Goal: Task Accomplishment & Management: Manage account settings

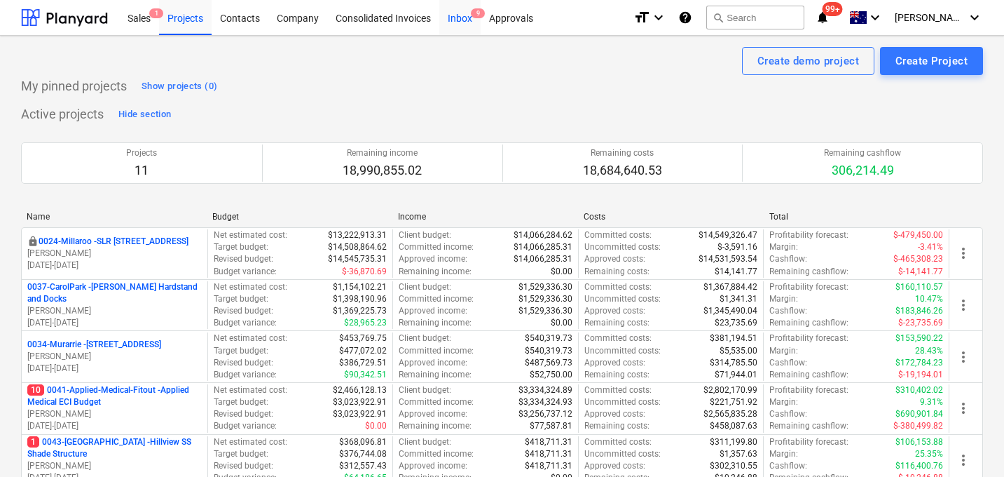
click at [456, 20] on div "Inbox 9" at bounding box center [459, 17] width 41 height 36
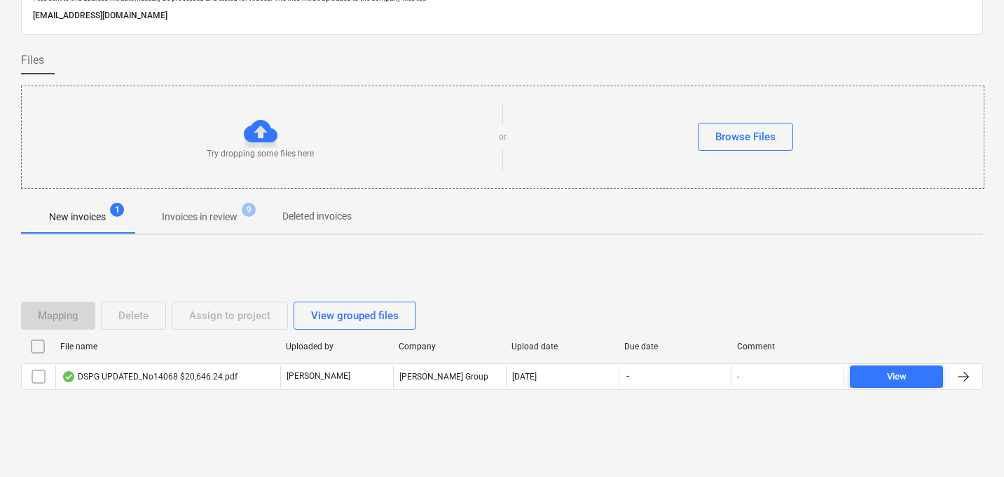
scroll to position [67, 0]
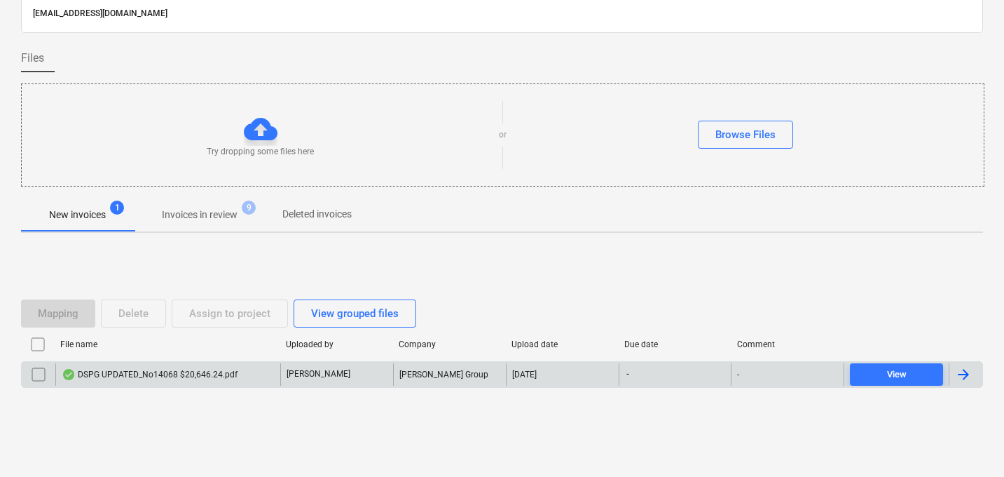
click at [170, 376] on div "DSPG UPDATED_No14068 $20,646.24.pdf" at bounding box center [150, 374] width 176 height 11
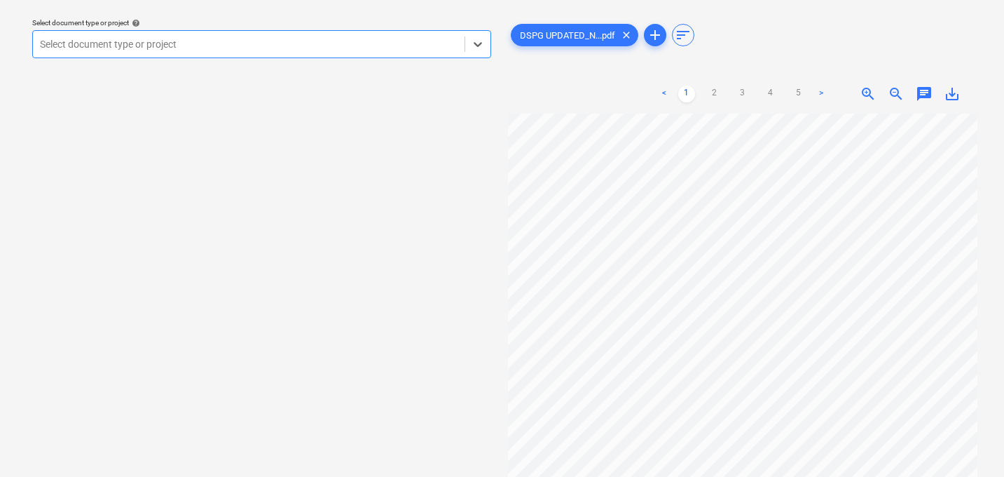
scroll to position [0, 43]
click at [404, 46] on div at bounding box center [249, 44] width 418 height 14
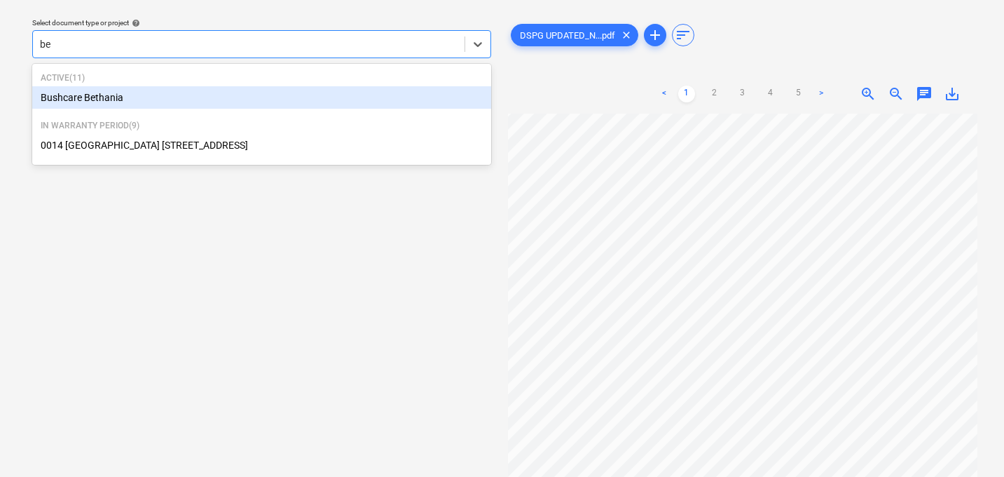
type input "b"
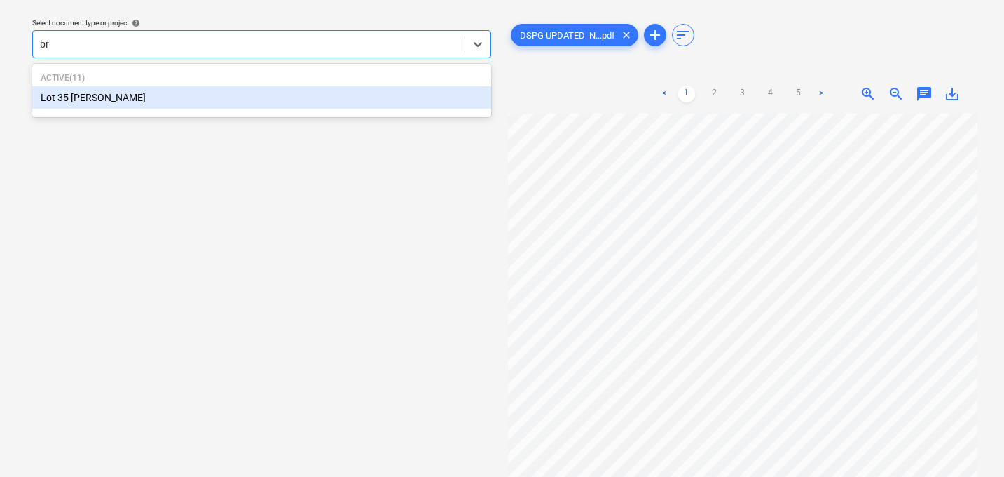
type input "bre"
click at [266, 102] on div "Lot 35 [PERSON_NAME]" at bounding box center [261, 97] width 459 height 22
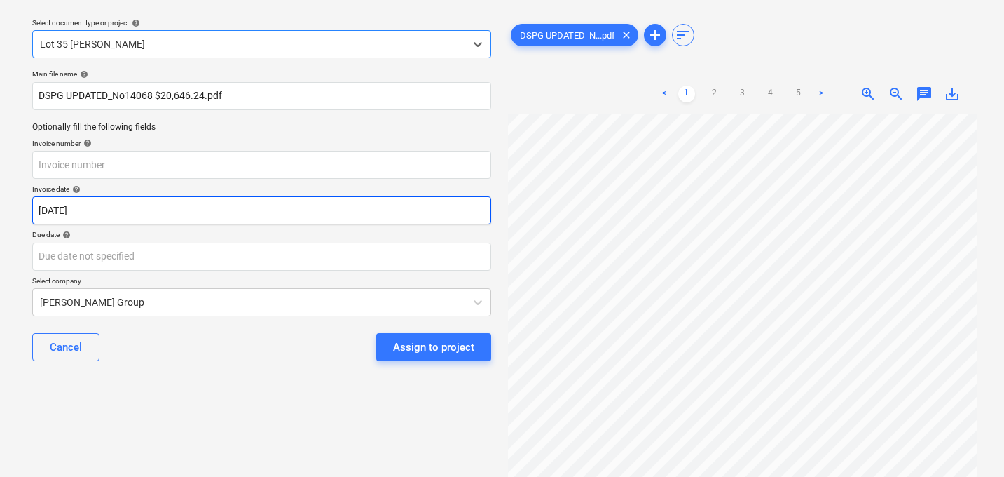
scroll to position [60, 43]
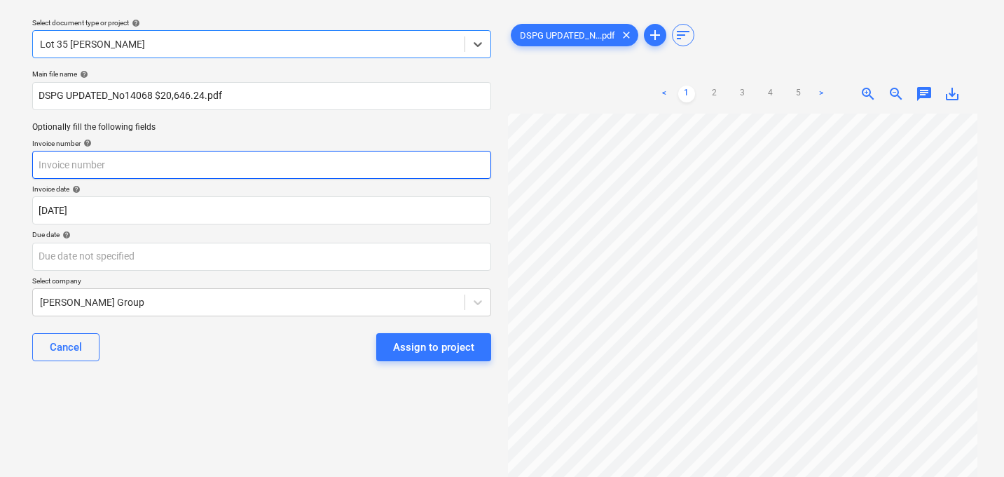
click at [151, 169] on input "text" at bounding box center [261, 165] width 459 height 28
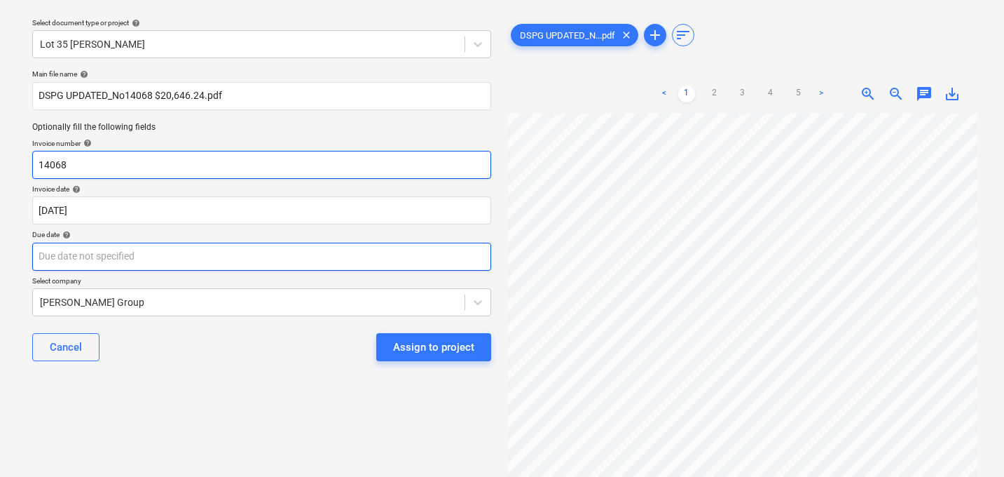
type input "14068"
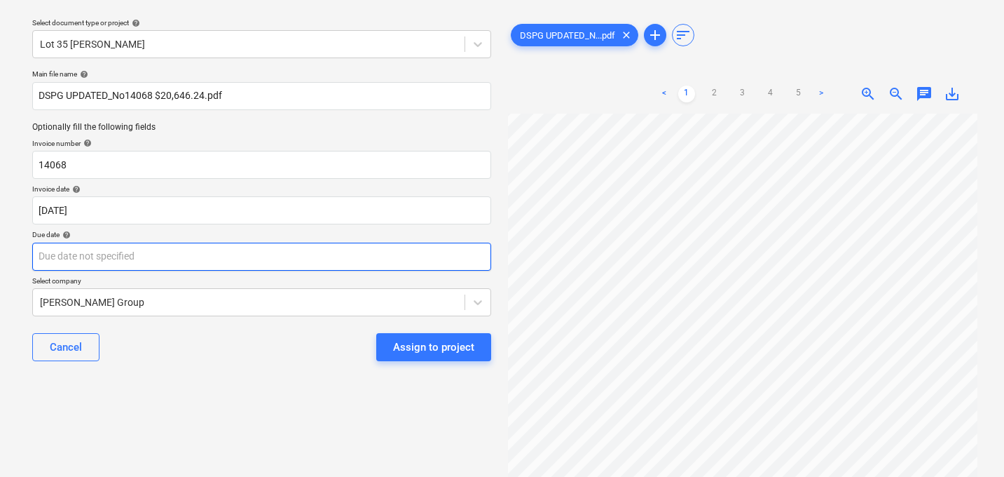
click at [107, 259] on body "Sales 1 Projects Contacts Company Consolidated Invoices Inbox 9+ Approvals form…" at bounding box center [502, 198] width 1004 height 477
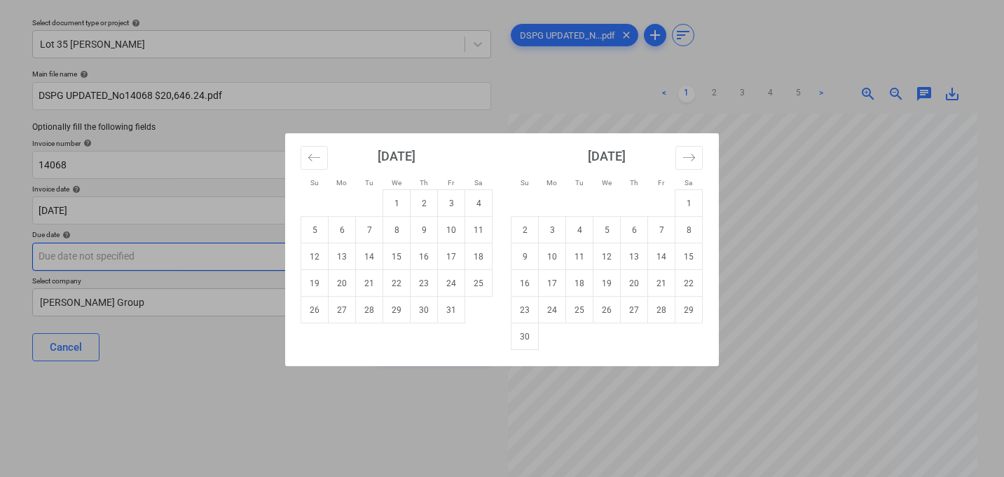
click at [107, 259] on div "Su Mo Tu We Th Fr Sa Su Mo Tu We Th Fr Sa [DATE] 1 2 3 4 5 6 7 8 9 10 11 12 13 …" at bounding box center [502, 238] width 1004 height 477
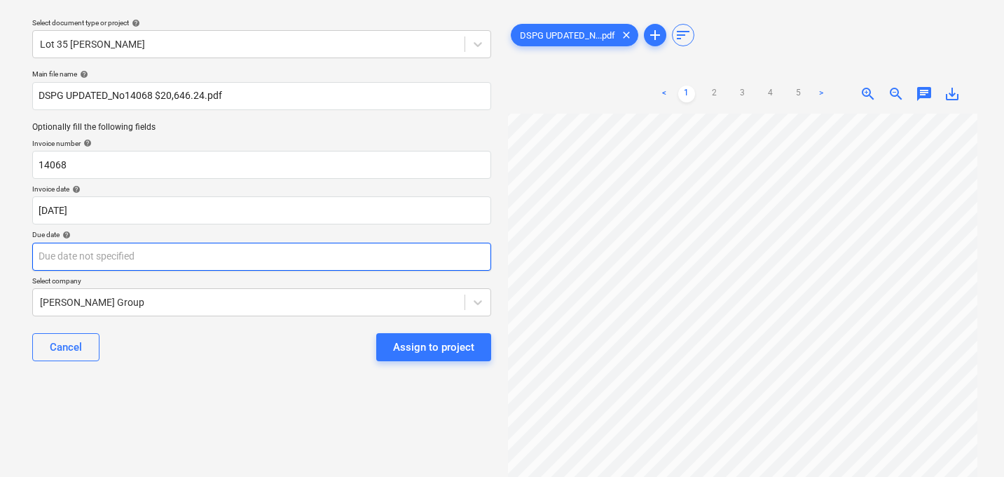
click at [133, 252] on body "Sales 1 Projects Contacts Company Consolidated Invoices Inbox 9+ Approvals form…" at bounding box center [502, 198] width 1004 height 477
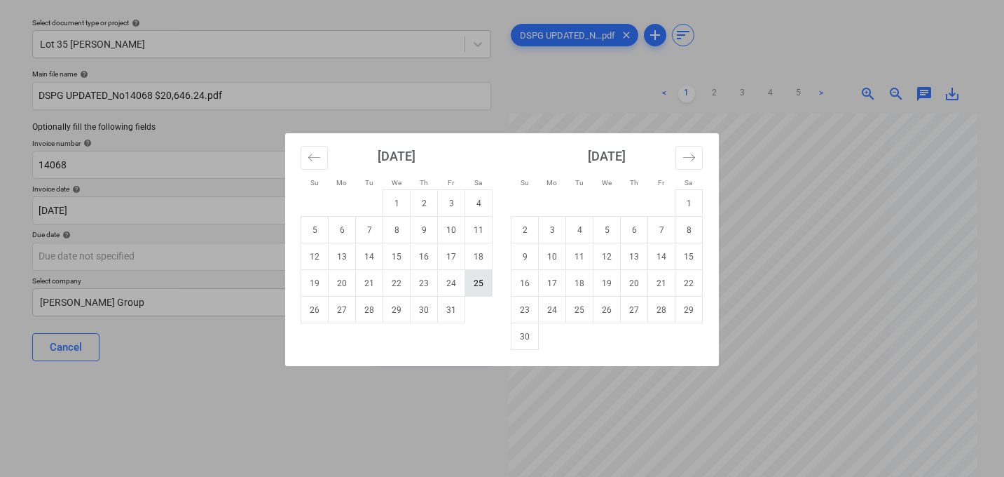
click at [481, 285] on td "25" at bounding box center [478, 283] width 27 height 27
type input "[DATE]"
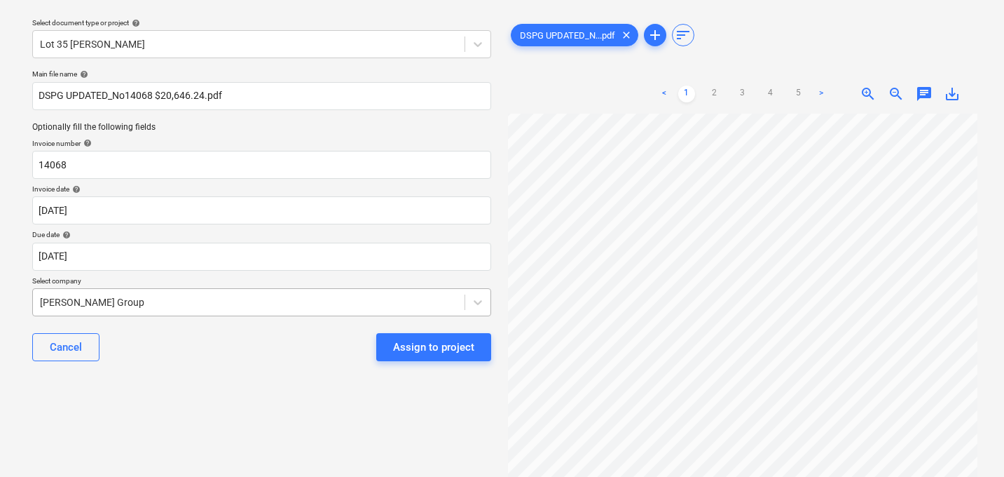
click at [179, 302] on body "Sales 1 Projects Contacts Company Consolidated Invoices Inbox 9+ Approvals form…" at bounding box center [502, 198] width 1004 height 477
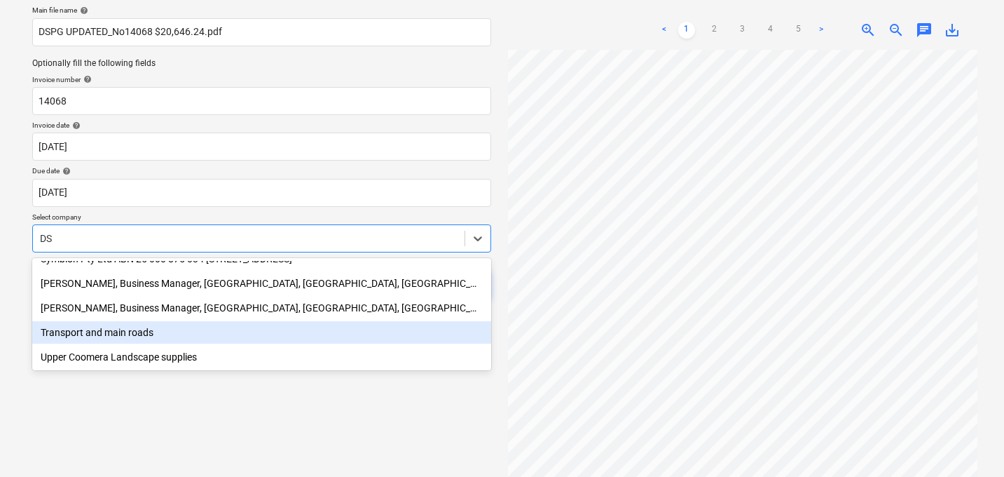
scroll to position [0, 0]
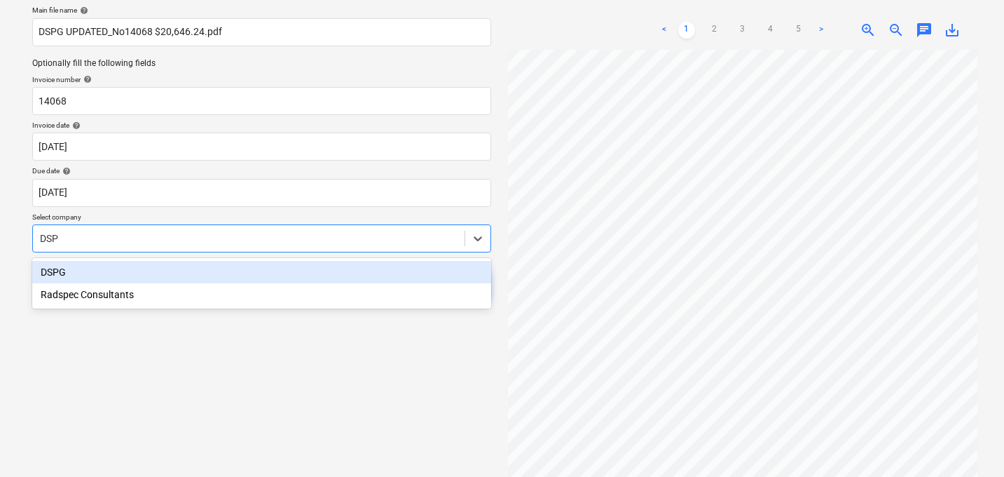
type input "DSPG"
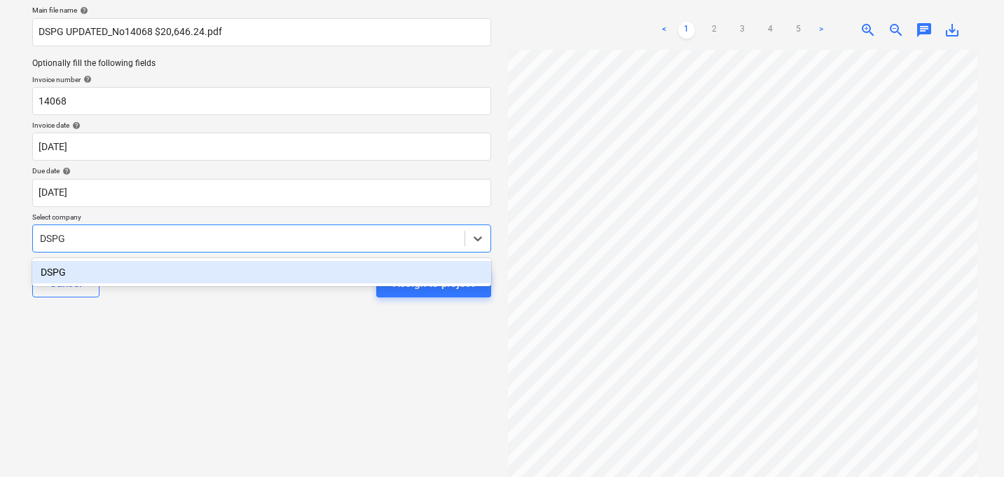
click at [43, 273] on div "DSPG" at bounding box center [261, 272] width 459 height 22
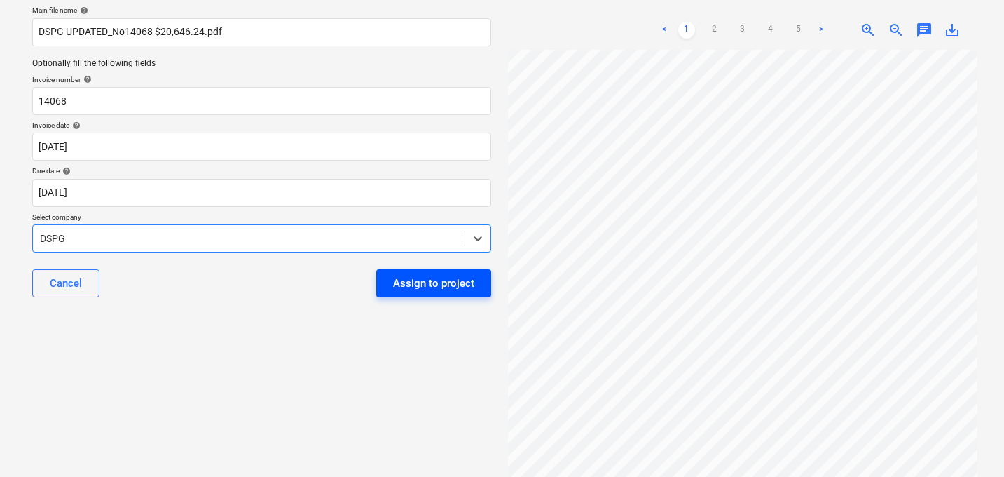
click at [412, 286] on div "Assign to project" at bounding box center [433, 283] width 81 height 18
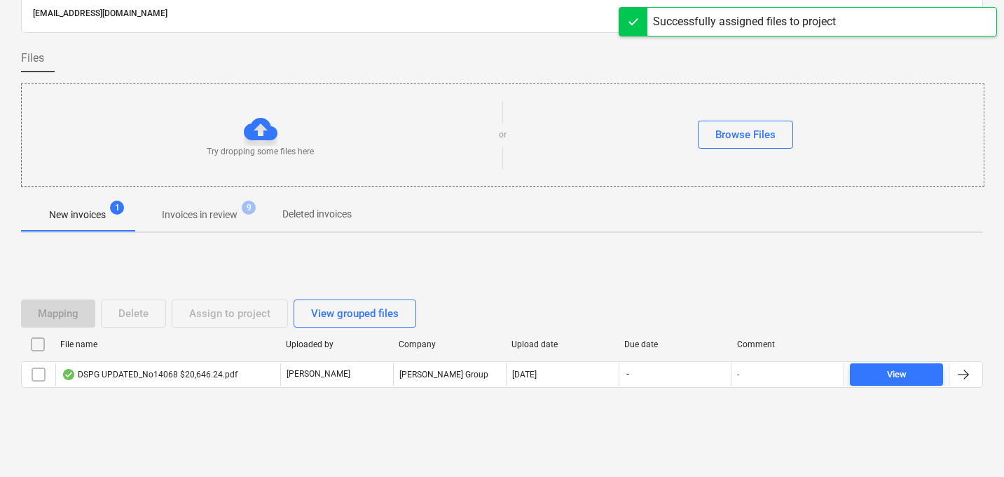
scroll to position [67, 0]
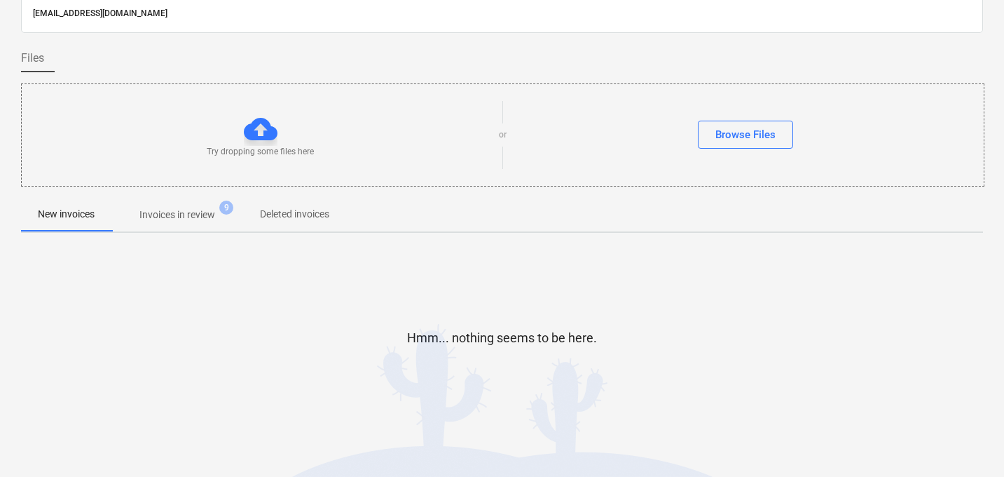
click at [189, 210] on p "Invoices in review" at bounding box center [177, 214] width 76 height 15
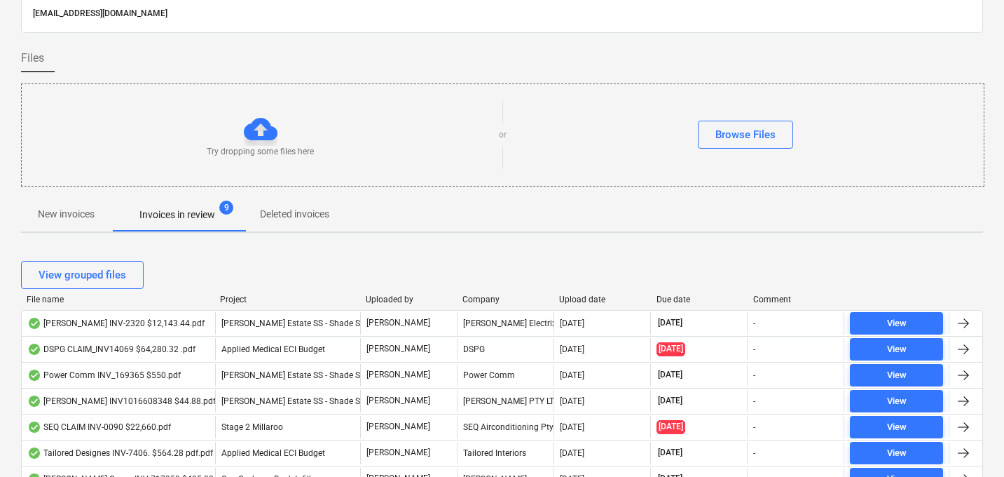
click at [577, 294] on div "Upload date" at bounding box center [602, 299] width 86 height 10
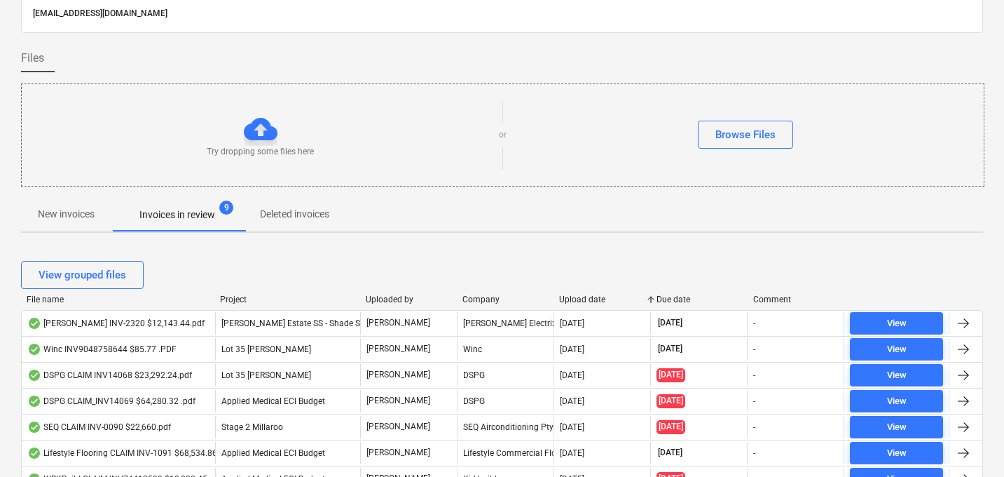
click at [577, 294] on div "Upload date" at bounding box center [602, 299] width 86 height 10
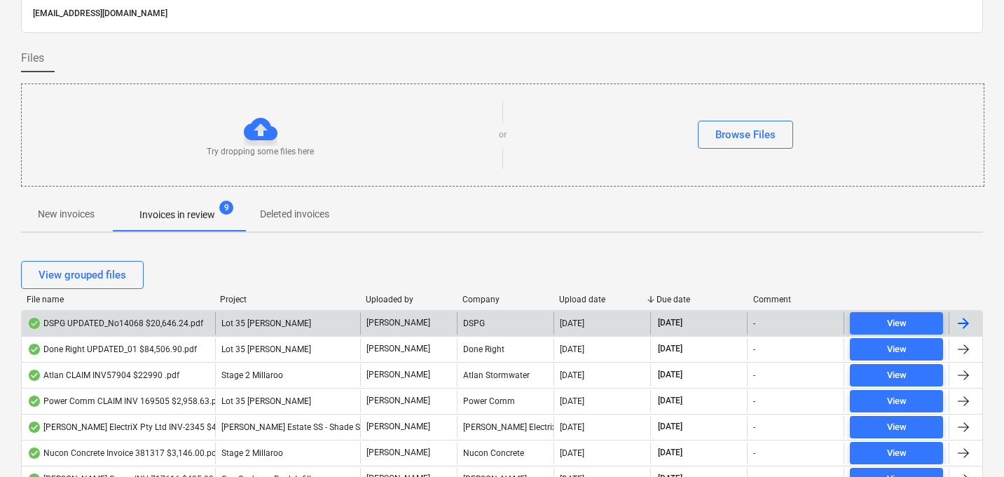
click at [101, 320] on div "DSPG UPDATED_No14068 $20,646.24.pdf" at bounding box center [115, 322] width 176 height 11
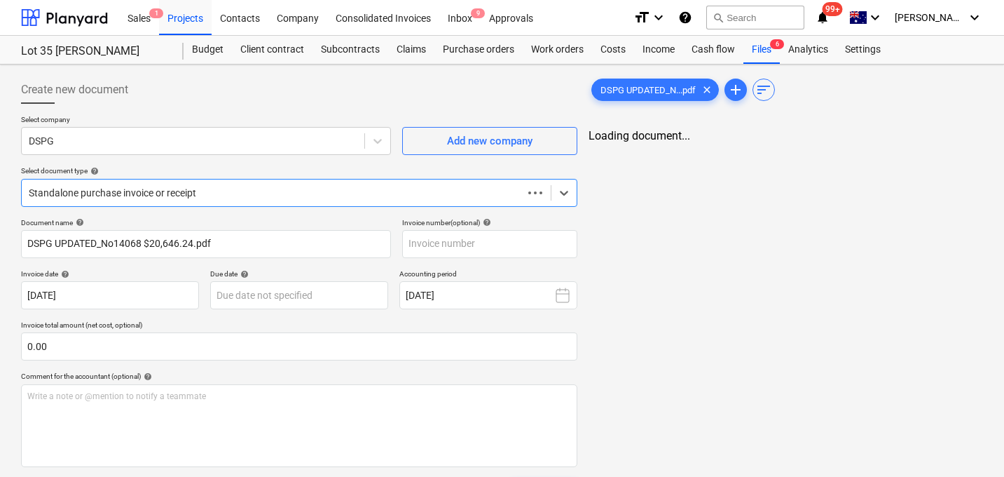
type input "14068"
type input "[DATE]"
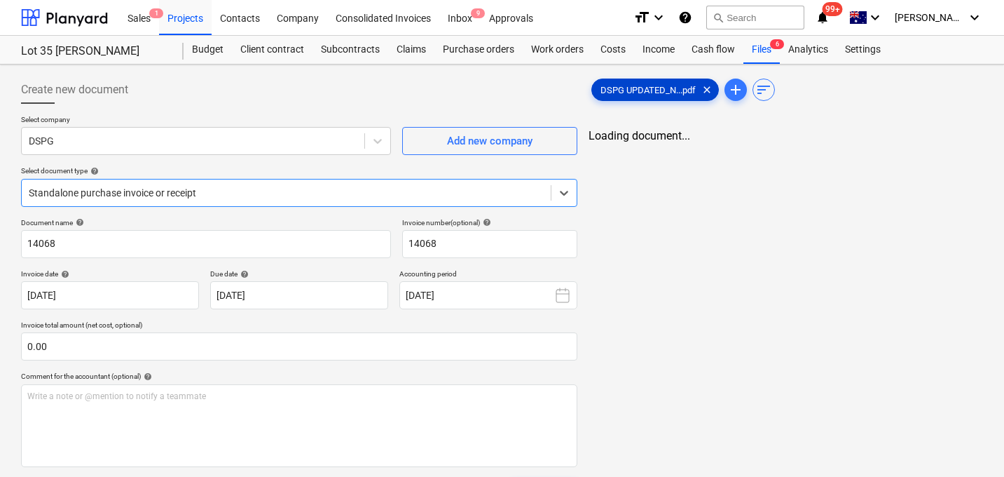
click at [643, 89] on span "DSPG UPDATED_N...pdf" at bounding box center [648, 90] width 112 height 11
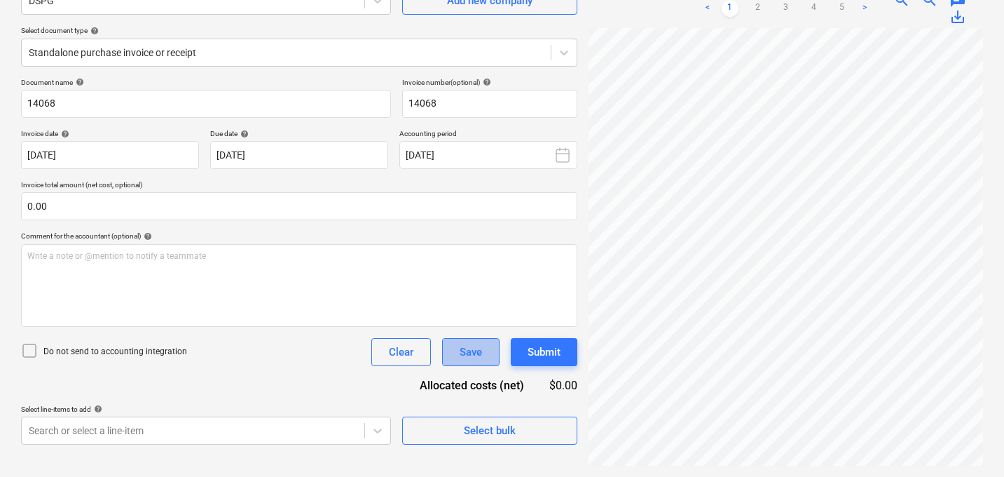
click at [477, 355] on div "Save" at bounding box center [471, 352] width 22 height 18
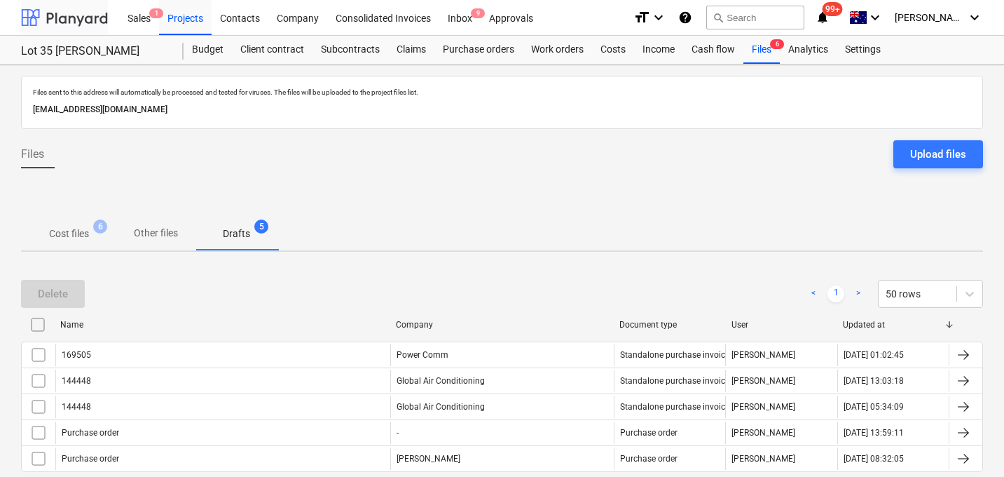
click at [73, 33] on div at bounding box center [64, 17] width 87 height 35
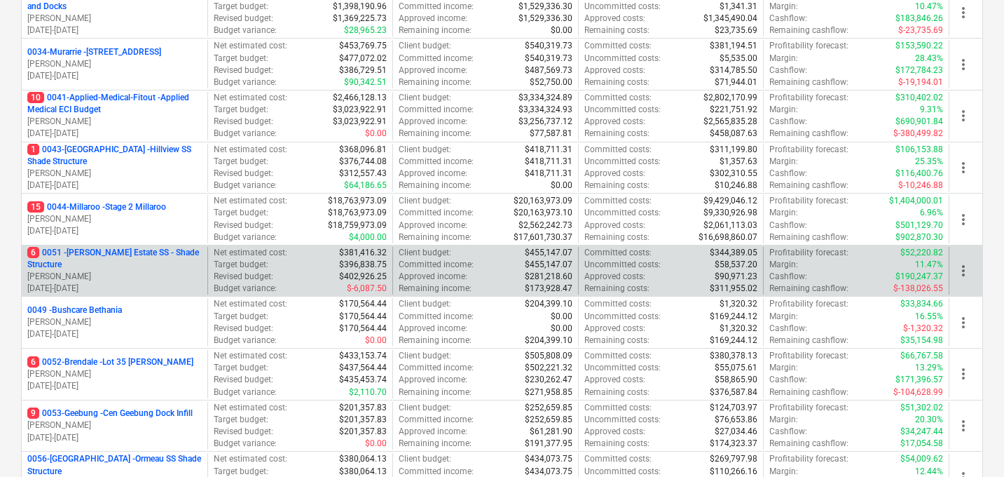
scroll to position [303, 0]
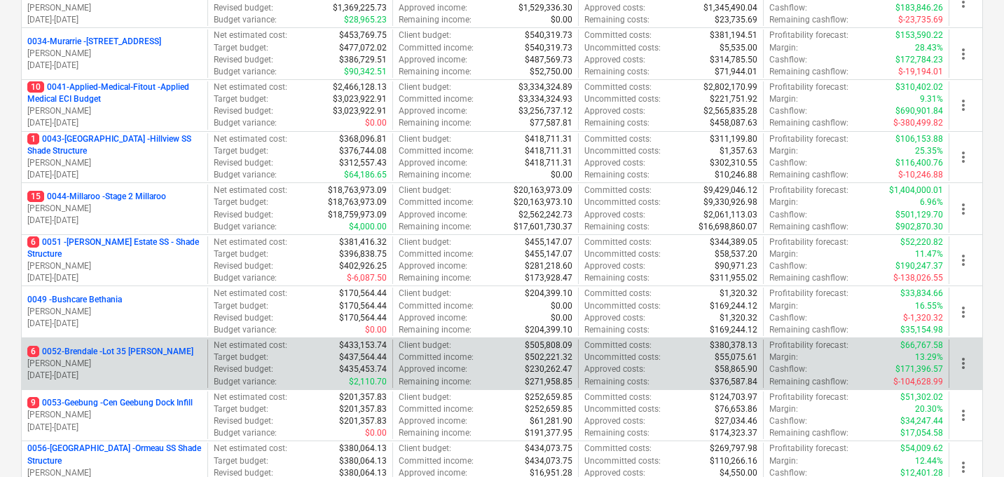
click at [153, 350] on p "6 0052-Brendale - Lot 35 [PERSON_NAME]" at bounding box center [110, 352] width 166 height 12
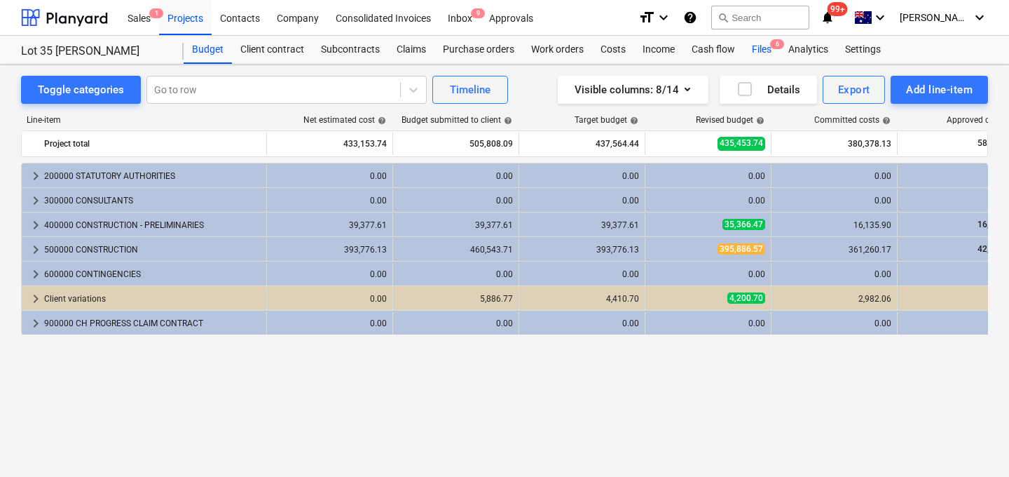
click at [767, 43] on div "Files 6" at bounding box center [762, 50] width 36 height 28
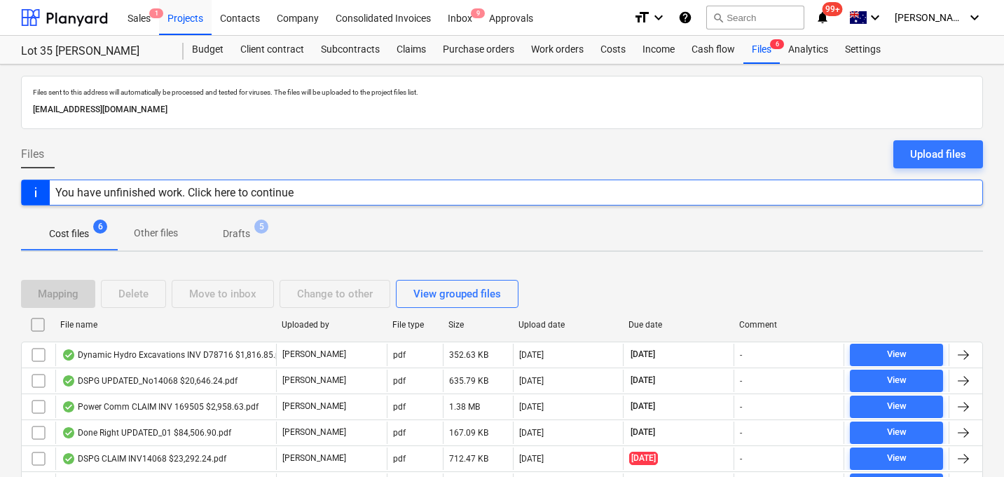
scroll to position [71, 0]
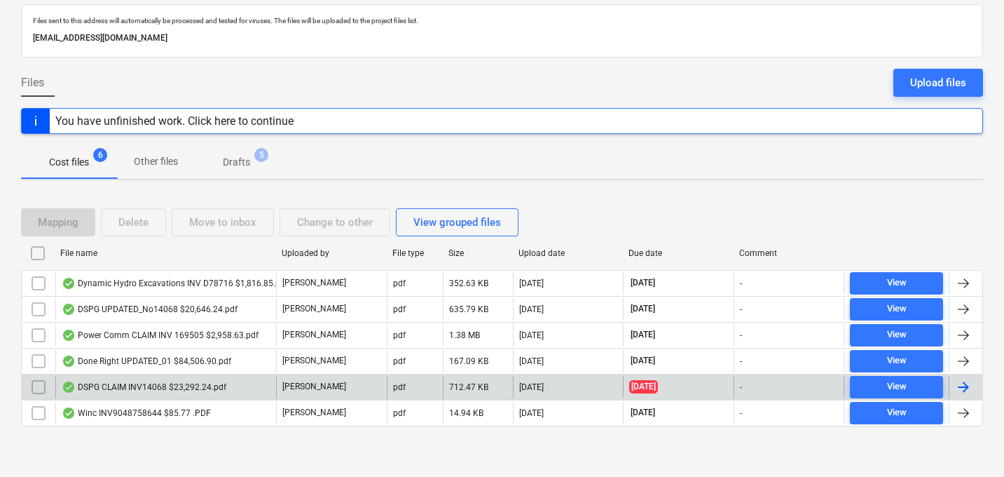
click at [39, 386] on input "checkbox" at bounding box center [38, 387] width 22 height 22
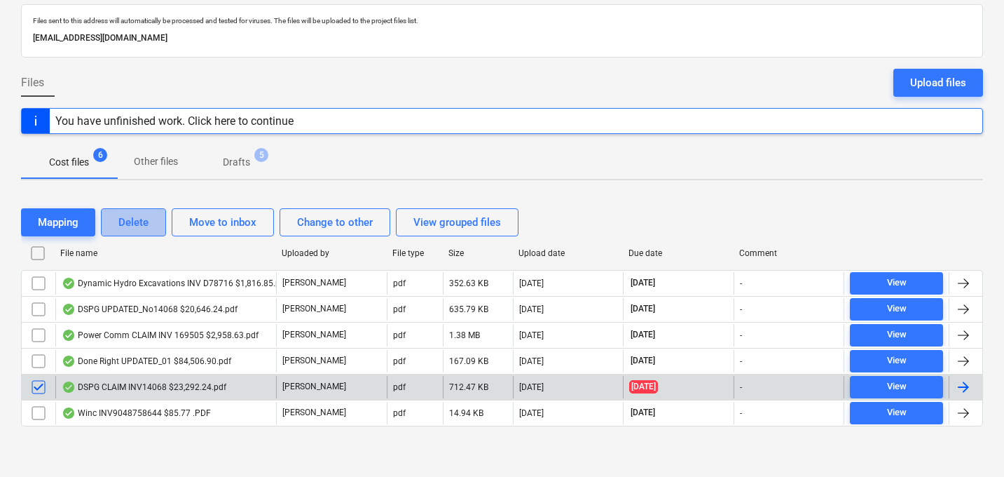
click at [142, 219] on div "Delete" at bounding box center [133, 222] width 30 height 18
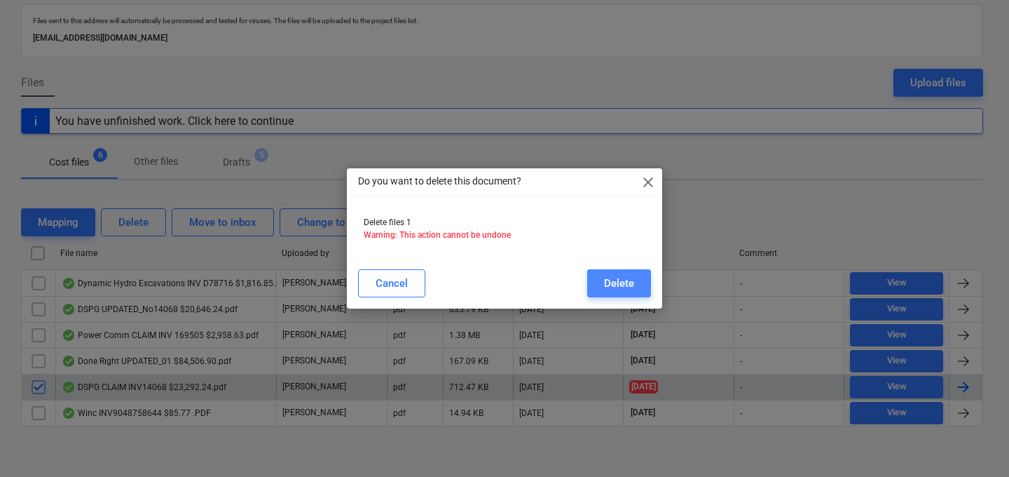
click at [629, 281] on div "Delete" at bounding box center [619, 283] width 30 height 18
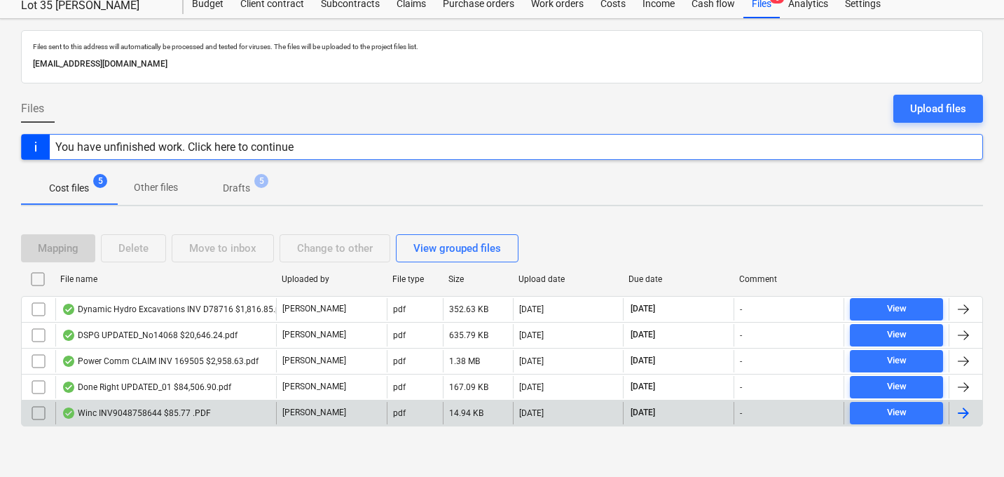
scroll to position [0, 0]
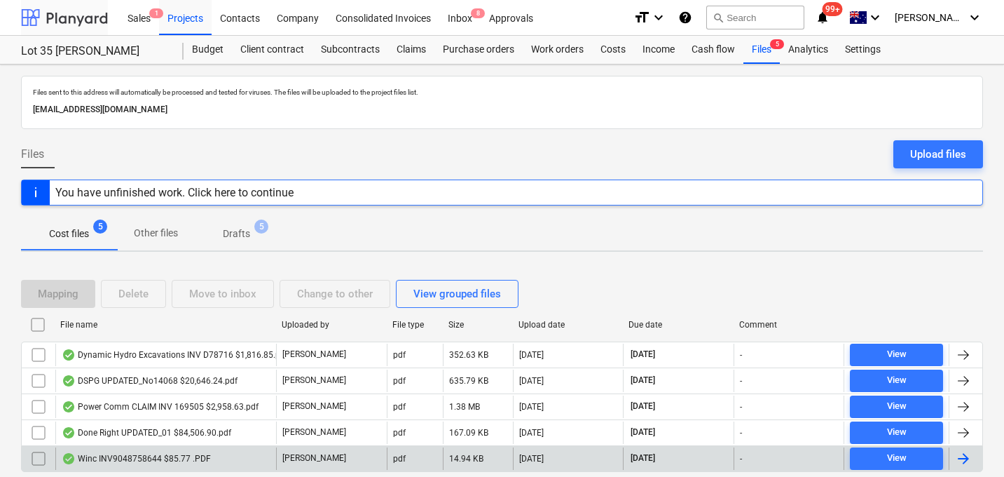
click at [50, 15] on div at bounding box center [64, 17] width 87 height 35
